Goal: Information Seeking & Learning: Learn about a topic

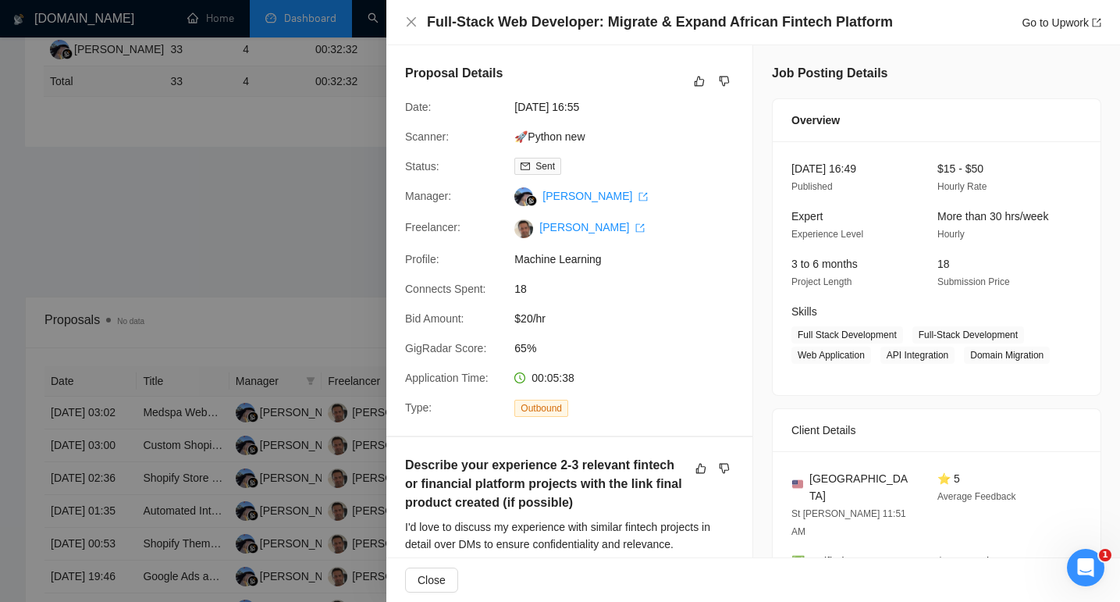
click at [262, 256] on div at bounding box center [560, 301] width 1120 height 602
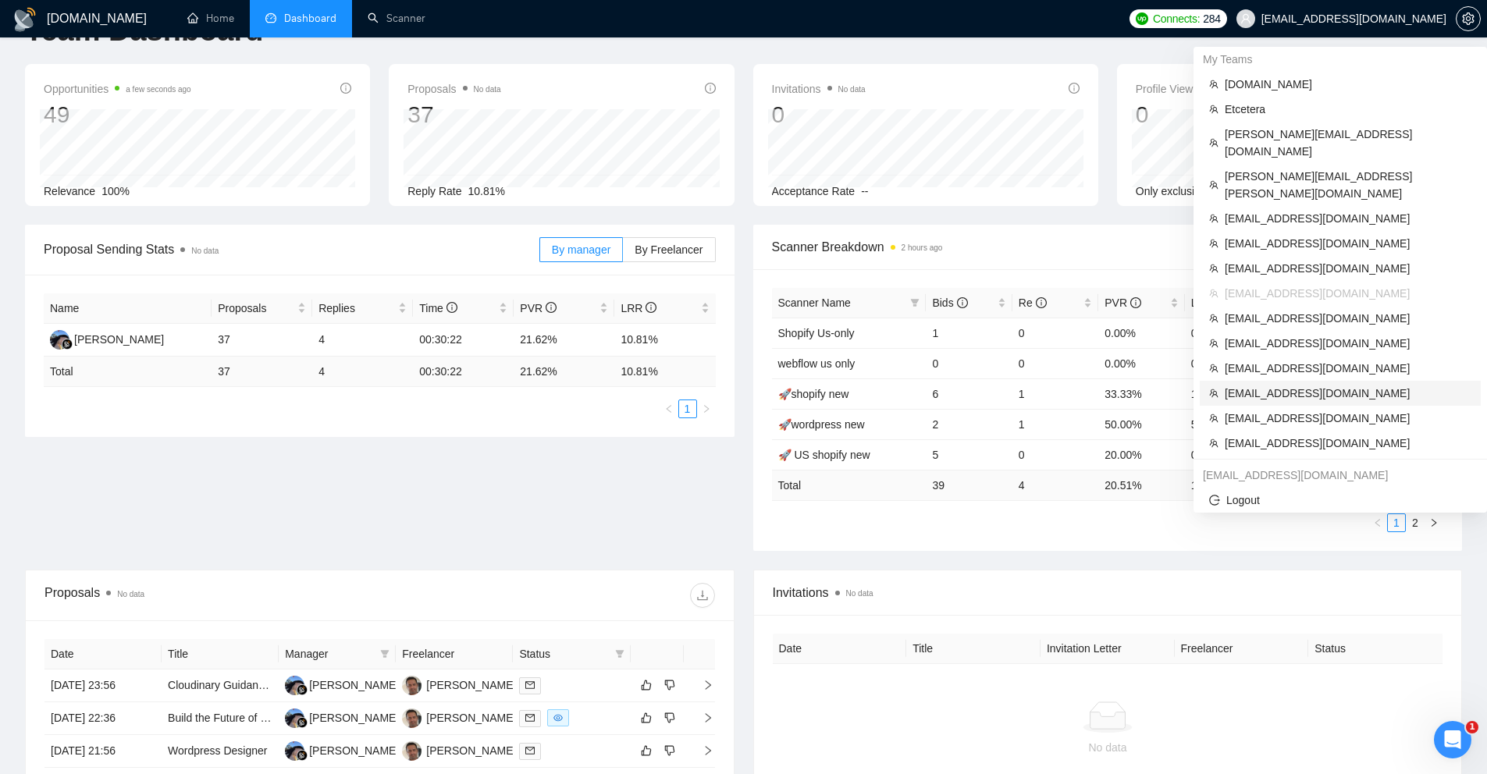
click at [1258, 385] on span "morissaschwartz@gmail.com" at bounding box center [1348, 393] width 247 height 17
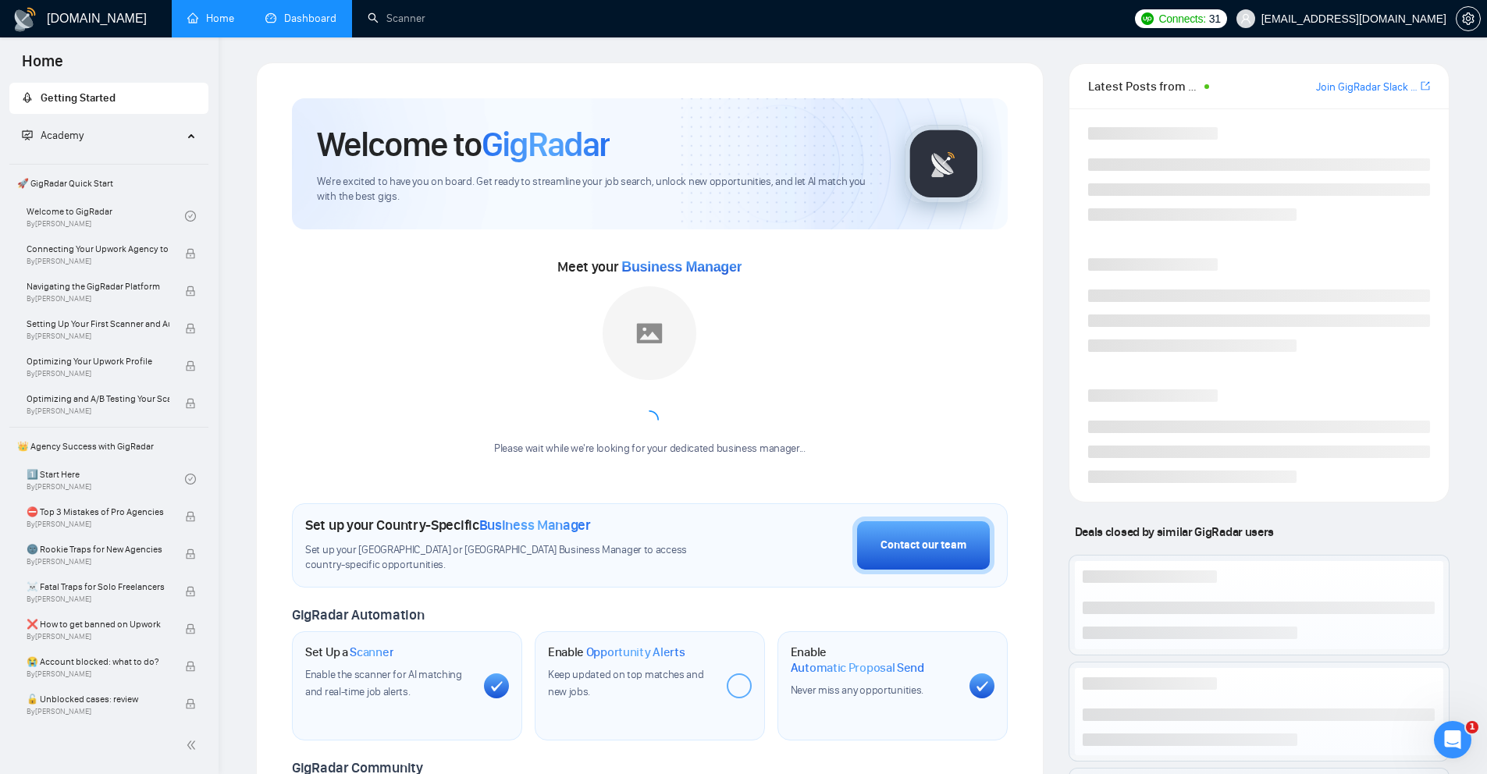
click at [301, 17] on link "Dashboard" at bounding box center [300, 18] width 71 height 13
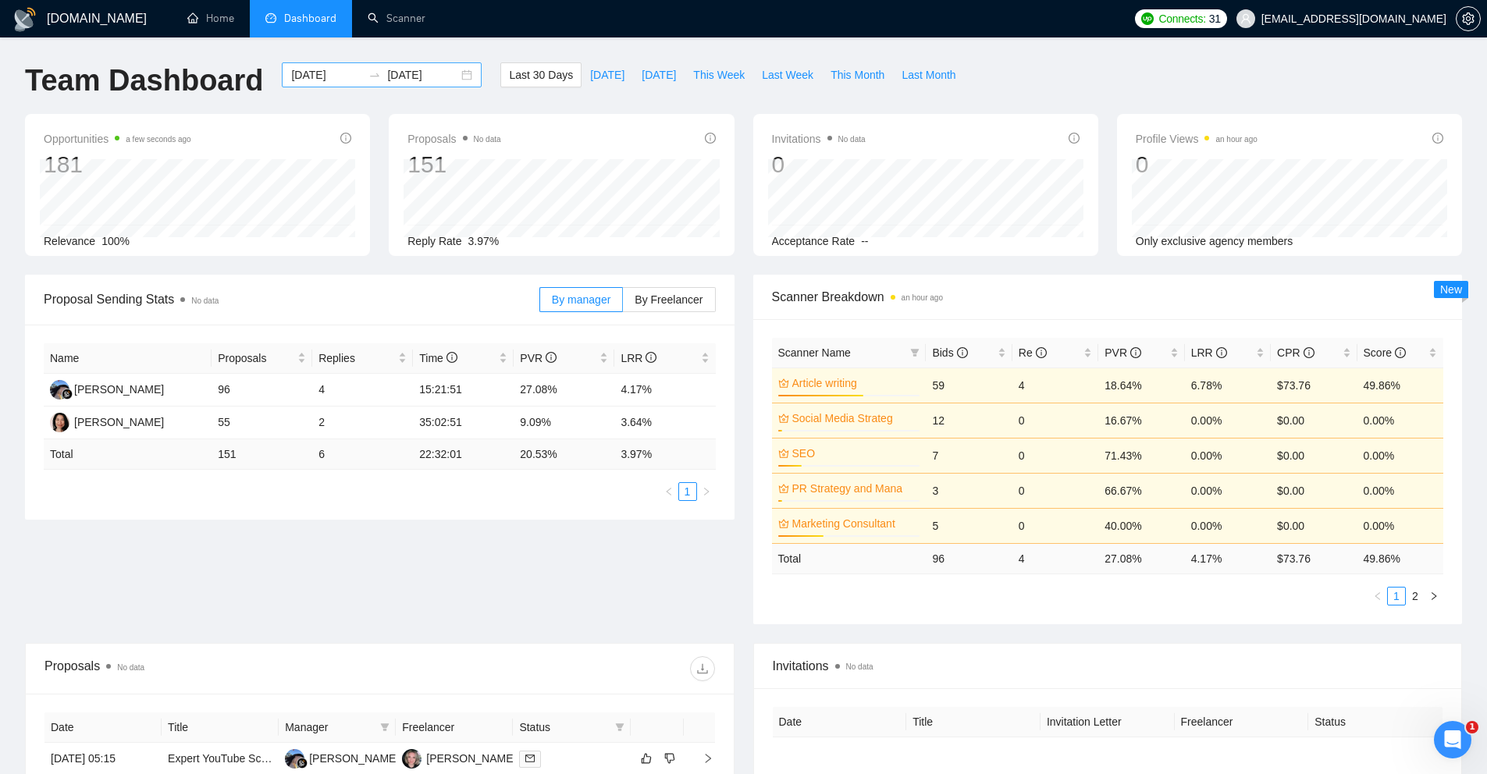
click at [414, 75] on input "2025-08-20" at bounding box center [422, 74] width 71 height 17
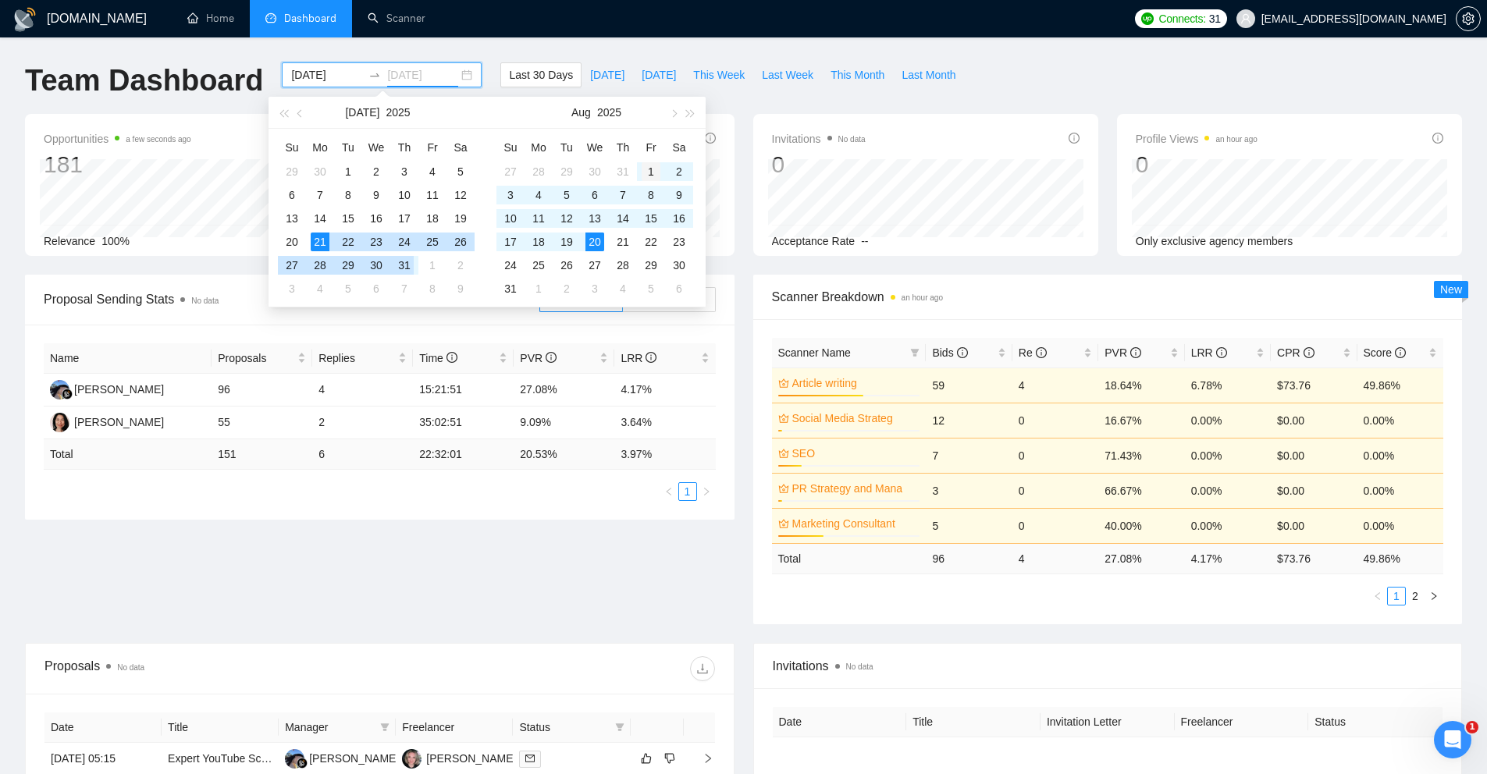
type input "2025-08-01"
click at [645, 173] on div "1" at bounding box center [651, 171] width 19 height 19
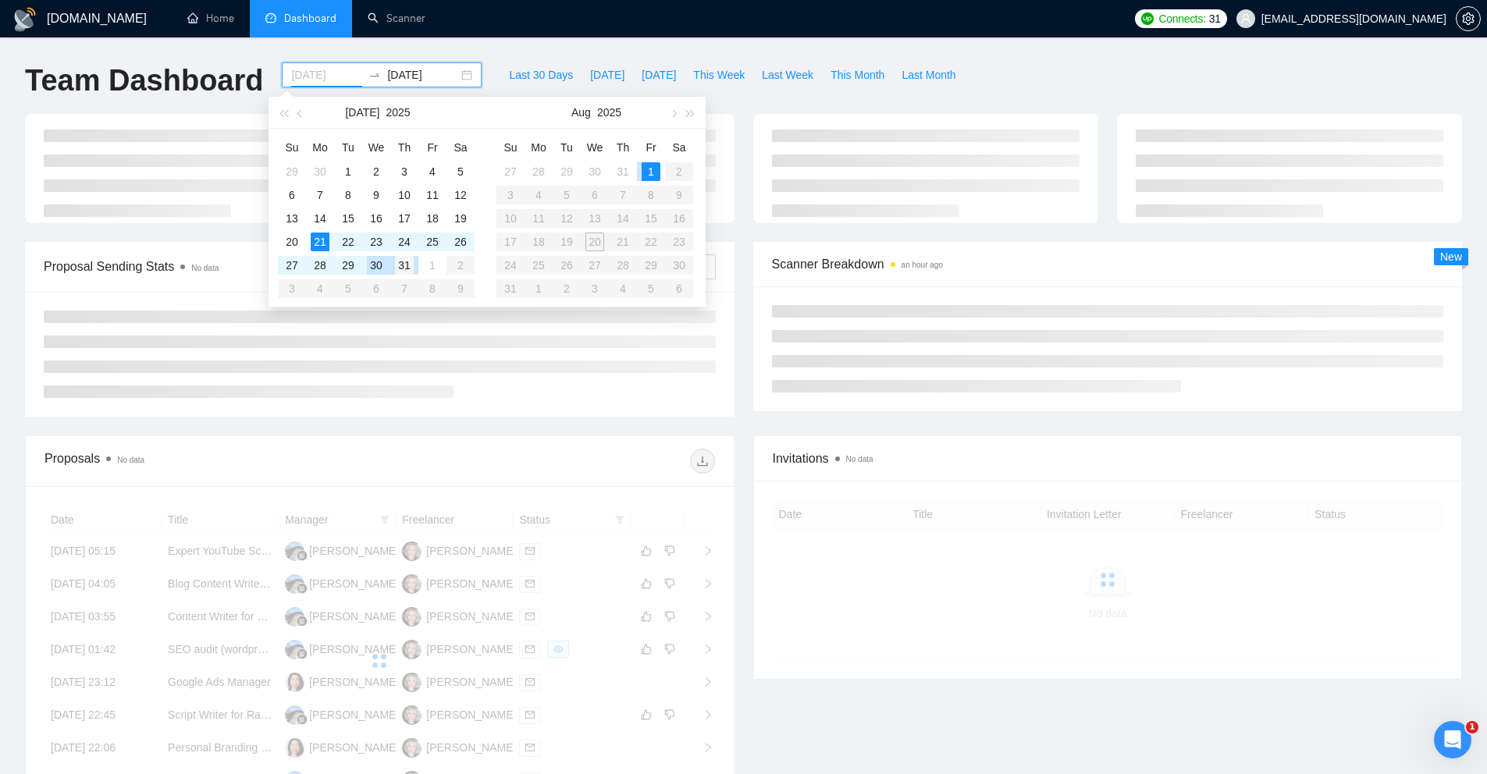
type input "2025-07-31"
click at [398, 265] on div "31" at bounding box center [404, 265] width 19 height 19
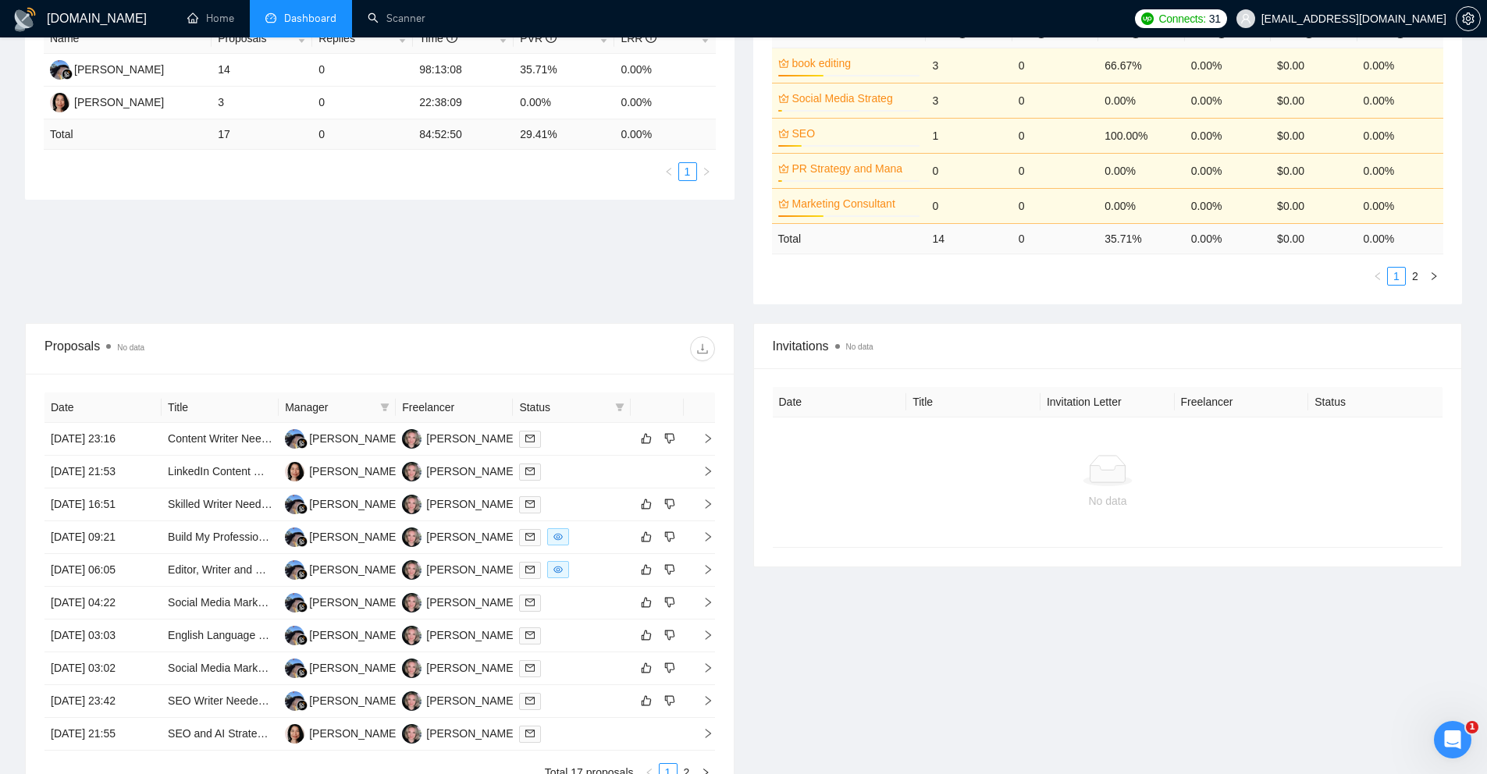
scroll to position [377, 0]
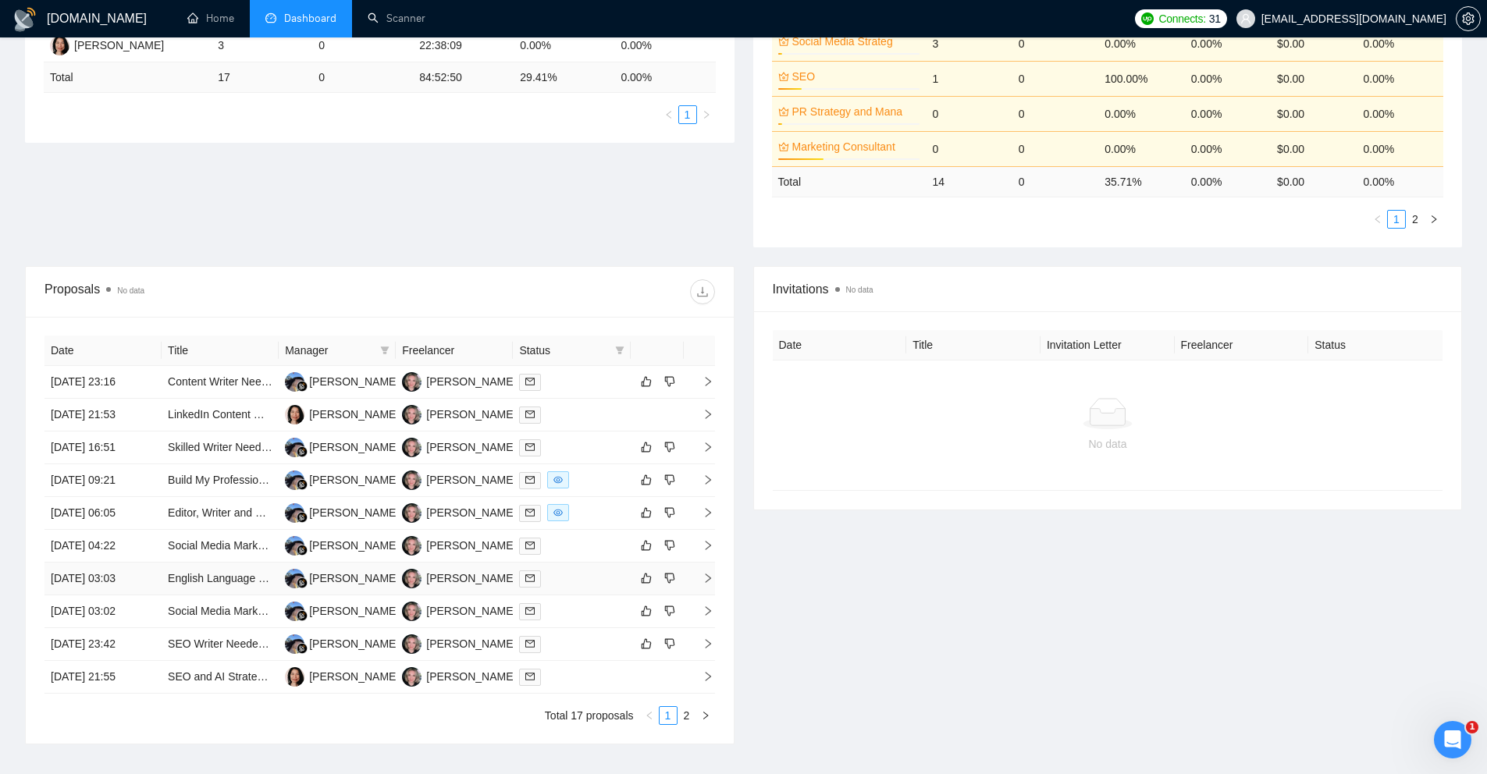
click at [566, 578] on div at bounding box center [571, 579] width 105 height 18
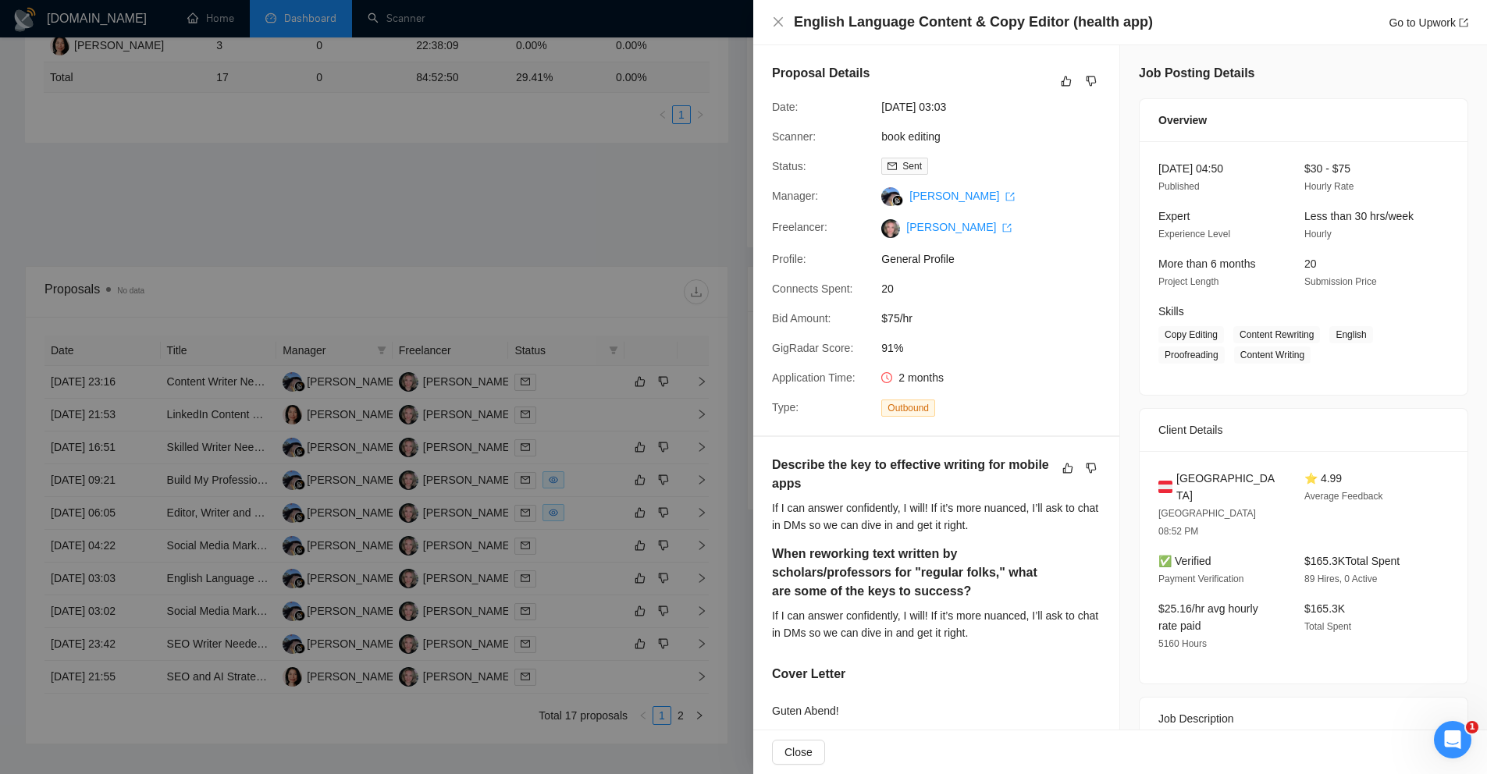
click at [989, 390] on div "Proposal Details Date: 01 Aug, 2025 03:03 Scanner: book editing Status: Sent Ma…" at bounding box center [936, 240] width 366 height 390
drag, startPoint x: 977, startPoint y: 377, endPoint x: 767, endPoint y: 372, distance: 209.3
click at [767, 372] on div "Application Time: 2 months" at bounding box center [930, 377] width 329 height 17
click at [987, 376] on div "2 months" at bounding box center [957, 377] width 165 height 17
drag, startPoint x: 987, startPoint y: 376, endPoint x: 820, endPoint y: 367, distance: 167.3
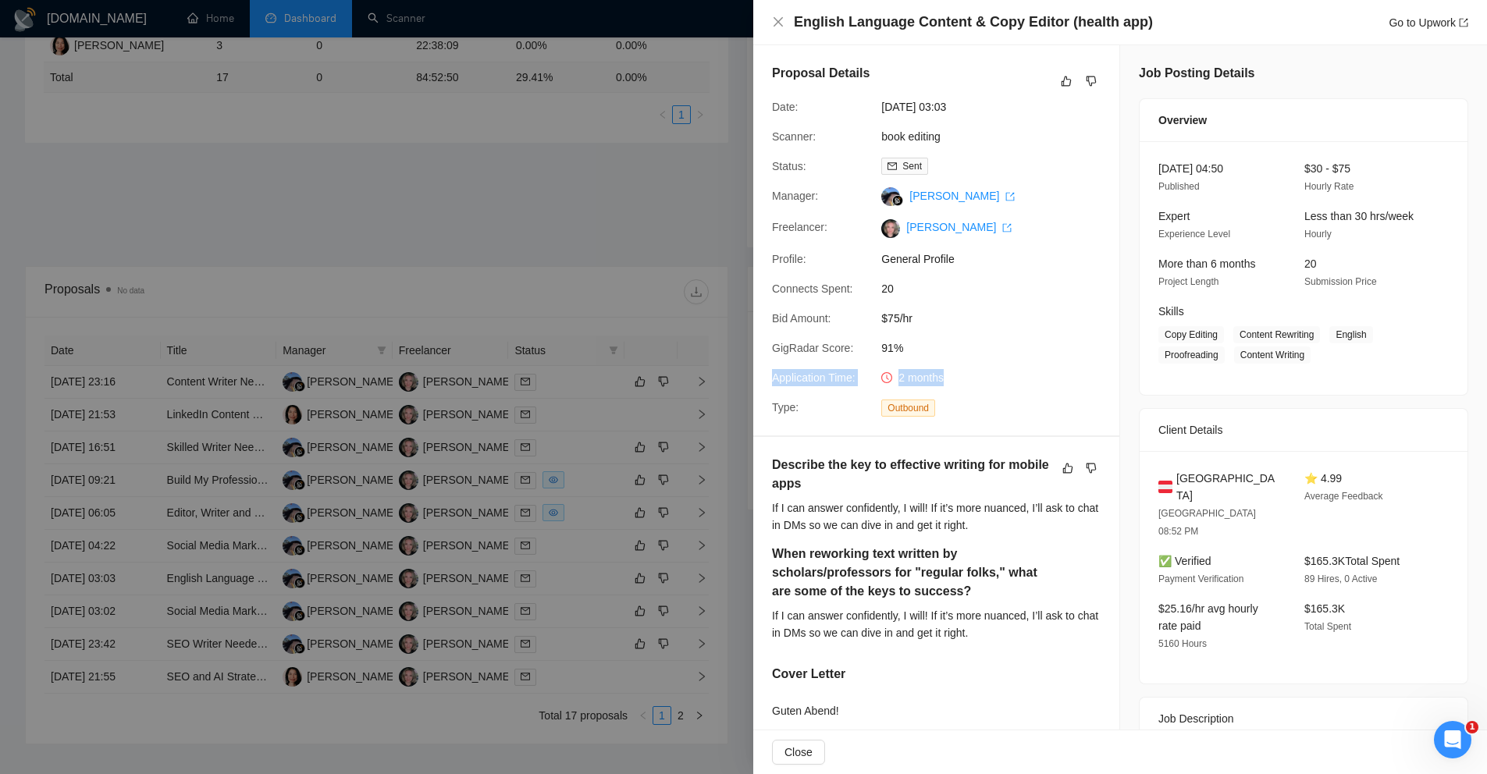
click at [820, 367] on div "Proposal Details Date: 01 Aug, 2025 03:03 Scanner: book editing Status: Sent Ma…" at bounding box center [936, 240] width 366 height 390
click at [998, 379] on div "2 months" at bounding box center [957, 377] width 165 height 17
click at [918, 136] on link "book editing" at bounding box center [910, 136] width 59 height 12
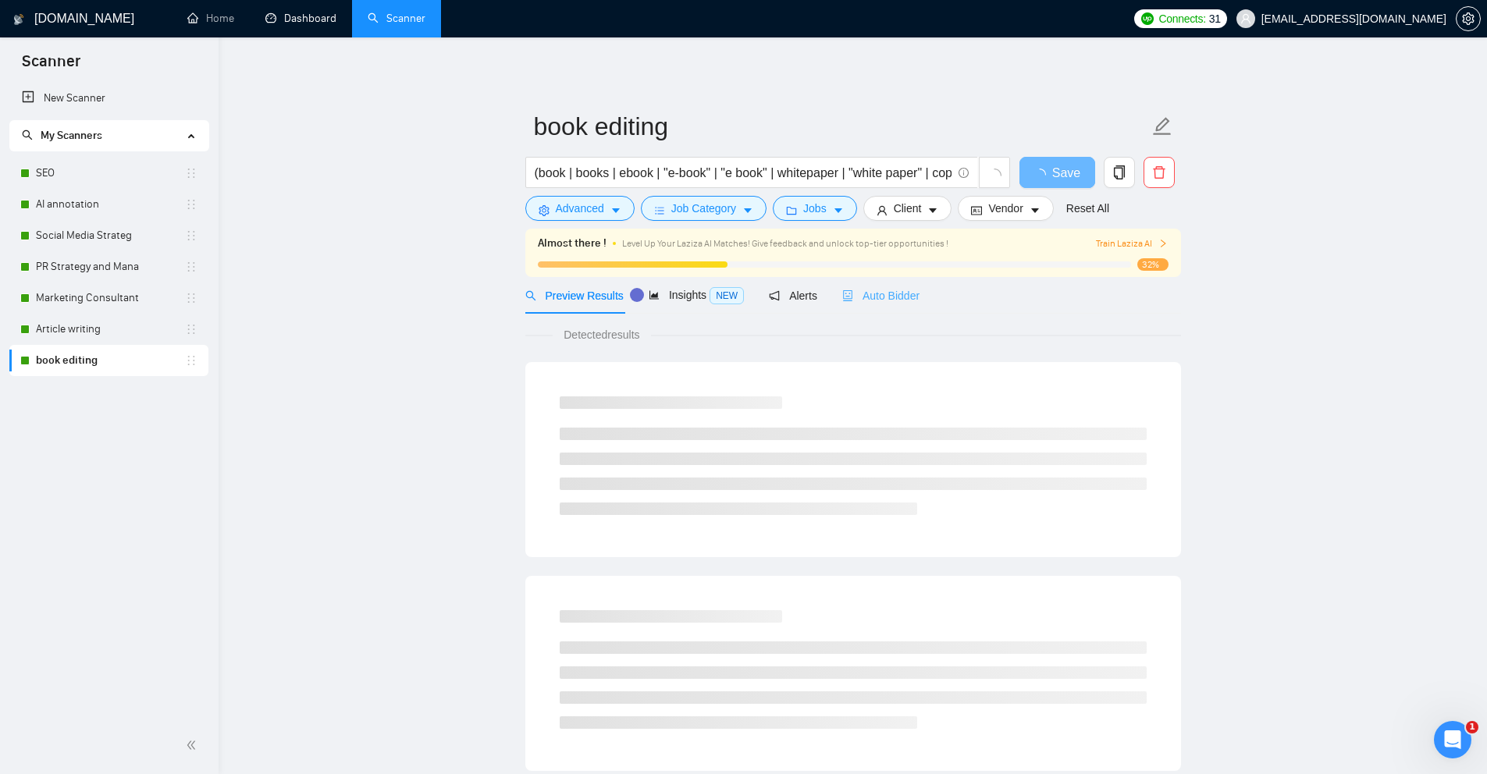
click at [916, 306] on div "Auto Bidder" at bounding box center [880, 295] width 77 height 37
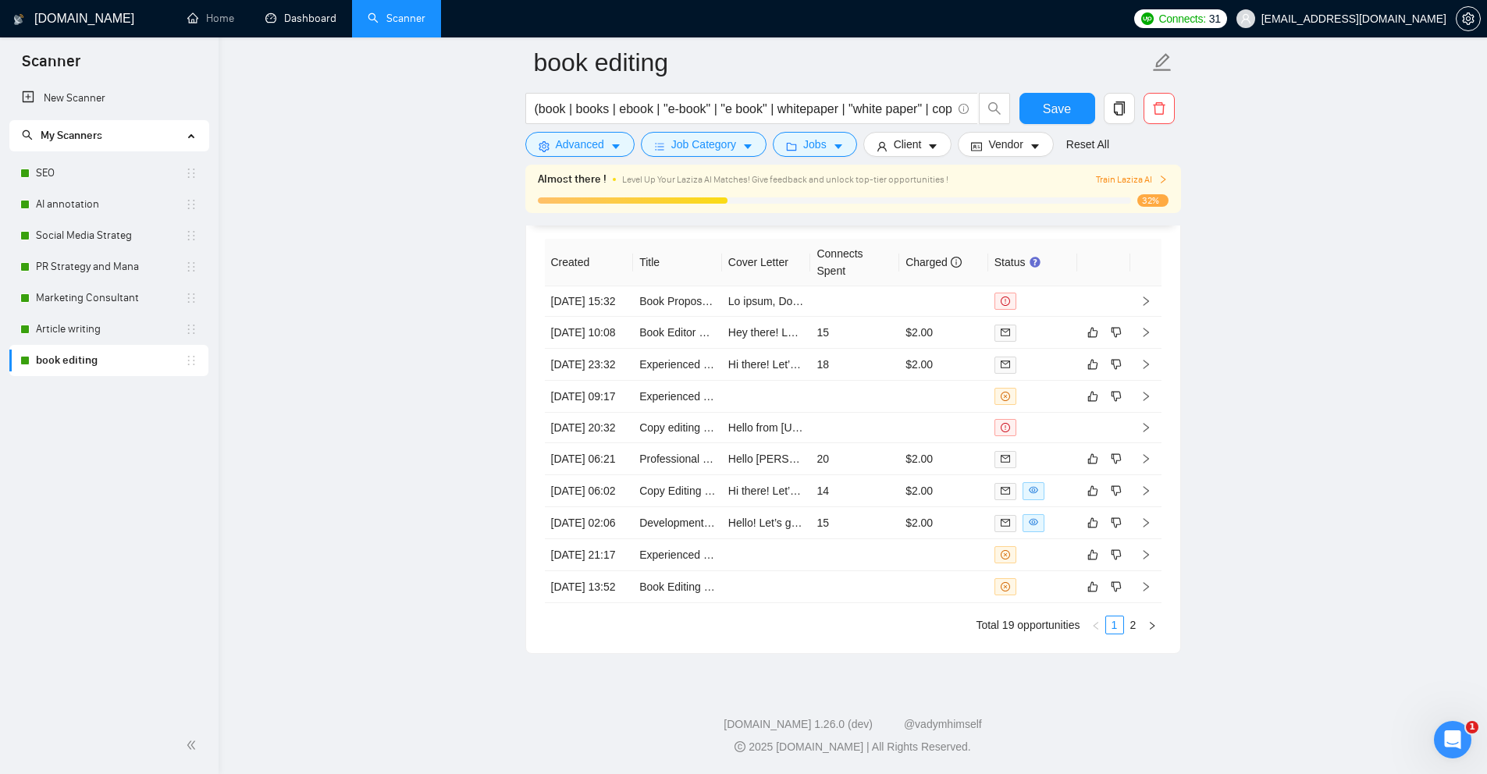
scroll to position [4077, 0]
click at [1131, 621] on link "2" at bounding box center [1133, 625] width 17 height 17
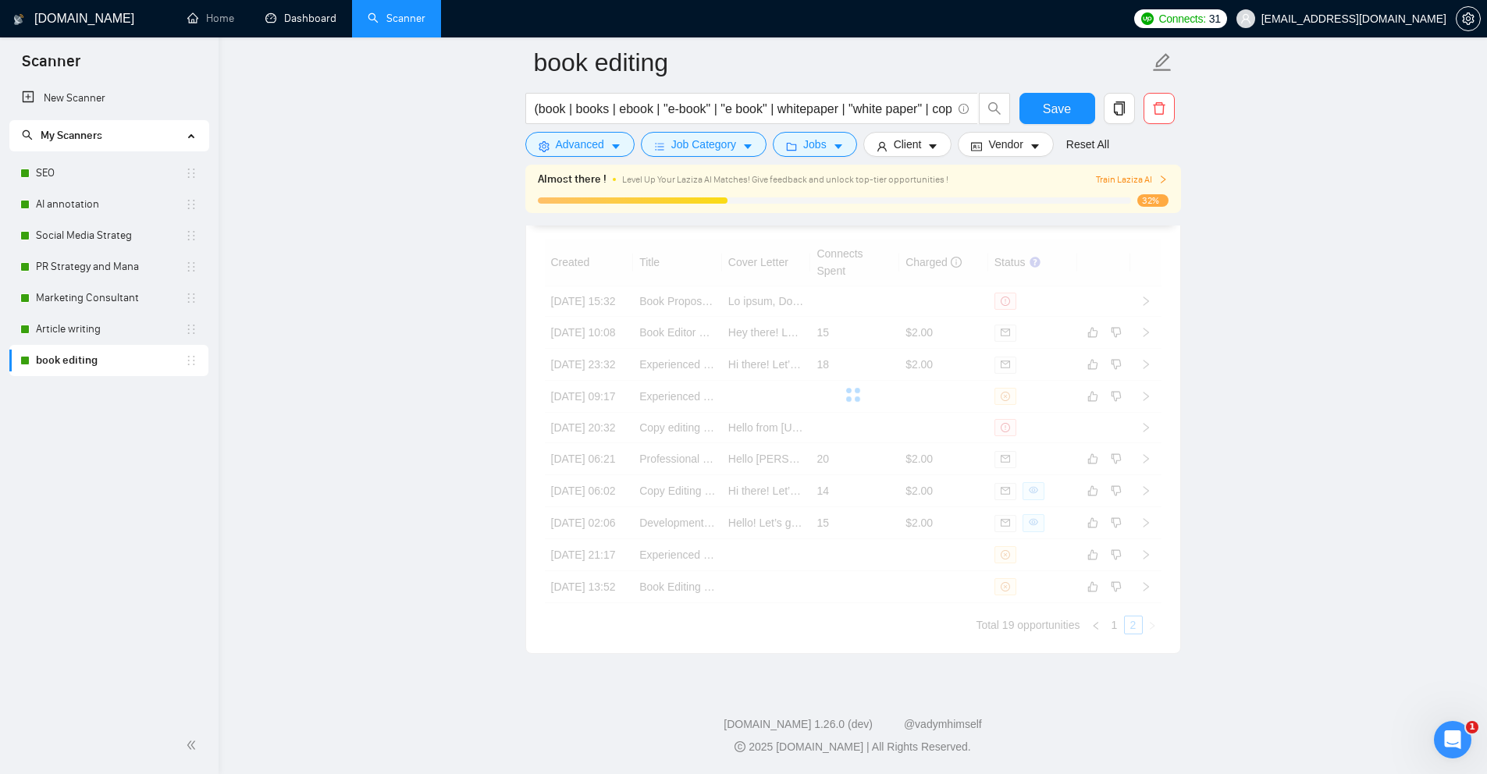
scroll to position [4029, 0]
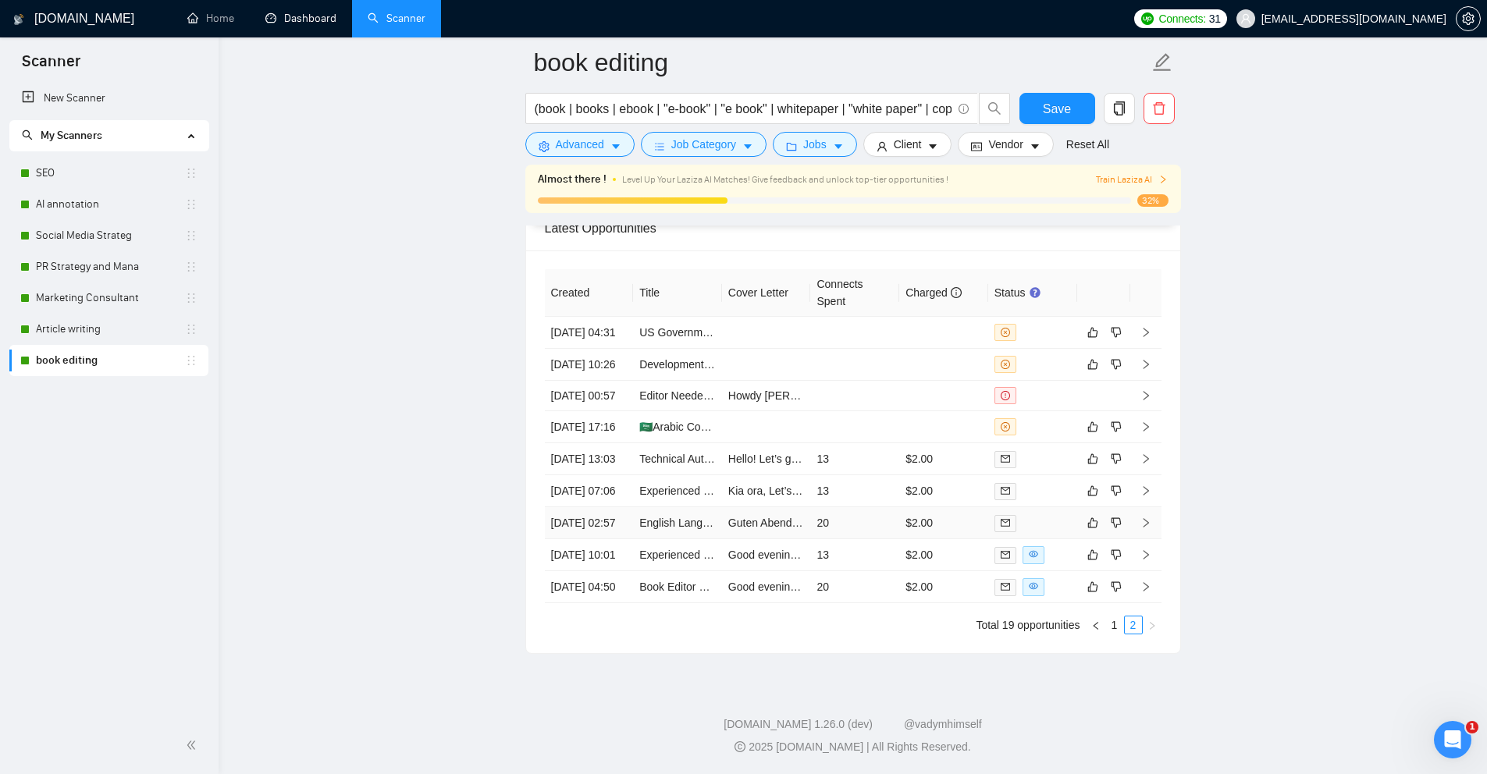
click at [853, 507] on td "20" at bounding box center [854, 523] width 89 height 32
